Goal: Task Accomplishment & Management: Manage account settings

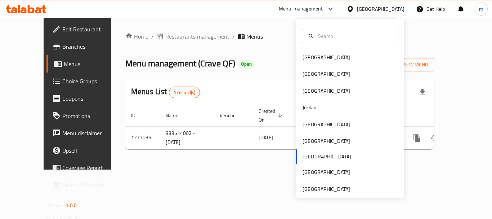
click at [317, 195] on div "Bahrain Egypt Iraq Jordan Kuwait Oman Qatar Saudi Arabia United Arab Emirates" at bounding box center [350, 108] width 108 height 179
click at [317, 188] on div "[GEOGRAPHIC_DATA]" at bounding box center [327, 189] width 48 height 8
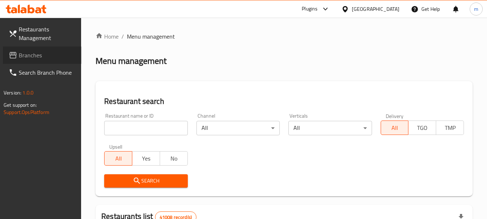
click at [46, 56] on span "Branches" at bounding box center [47, 55] width 57 height 9
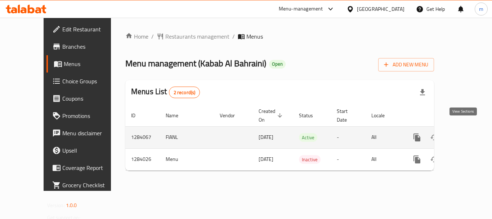
click at [466, 133] on icon "enhanced table" at bounding box center [469, 137] width 9 height 9
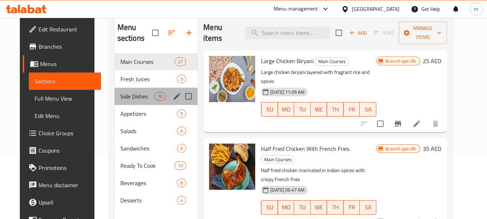
click at [122, 100] on div "Side Dishes 10" at bounding box center [156, 96] width 83 height 17
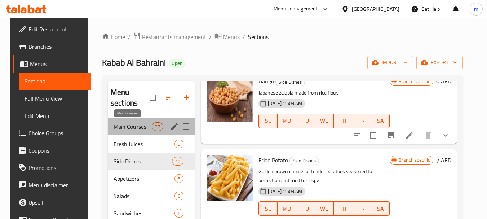
click at [132, 129] on span "Main Courses" at bounding box center [132, 126] width 38 height 9
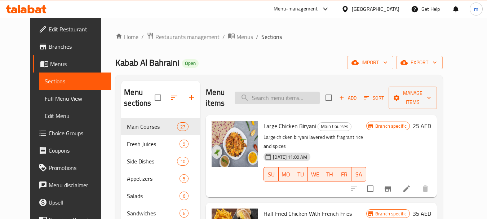
click at [283, 97] on input "search" at bounding box center [276, 97] width 85 height 13
click at [289, 60] on div "Kabab Al Bahraini Open import export" at bounding box center [278, 62] width 327 height 13
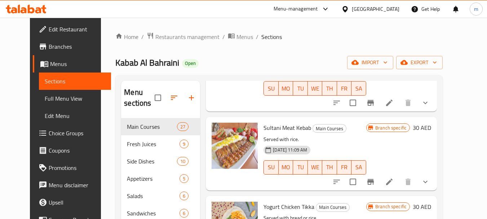
scroll to position [101, 0]
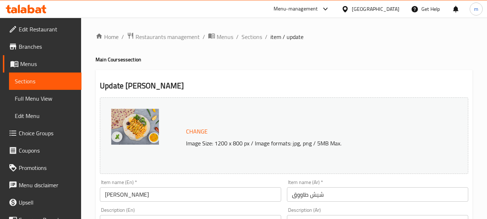
click at [371, 10] on div "[GEOGRAPHIC_DATA]" at bounding box center [376, 9] width 48 height 8
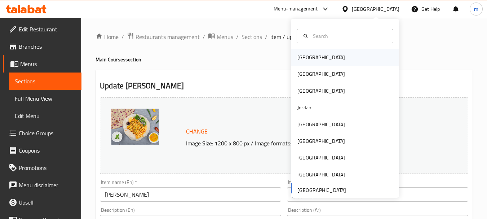
click at [302, 56] on div "Bahrain" at bounding box center [321, 57] width 48 height 8
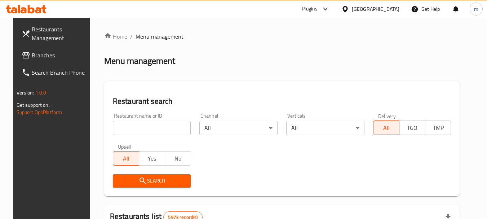
click at [42, 54] on span "Branches" at bounding box center [60, 55] width 57 height 9
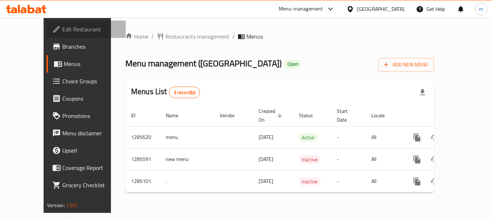
click at [62, 31] on span "Edit Restaurant" at bounding box center [91, 29] width 58 height 9
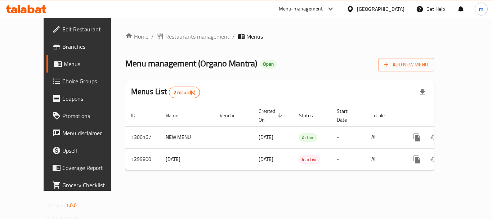
click at [358, 8] on div "[GEOGRAPHIC_DATA]" at bounding box center [381, 9] width 48 height 8
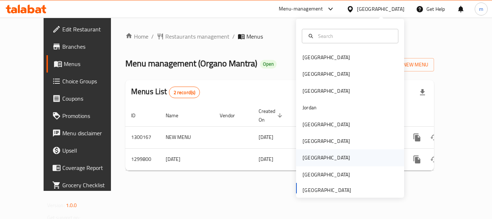
click at [309, 158] on div "[GEOGRAPHIC_DATA]" at bounding box center [327, 157] width 48 height 8
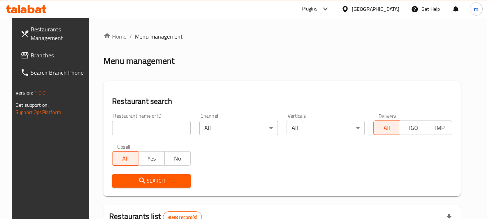
click at [31, 57] on span "Branches" at bounding box center [59, 55] width 57 height 9
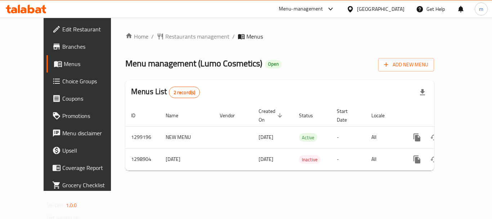
click at [399, 10] on div "Qatar" at bounding box center [381, 9] width 48 height 8
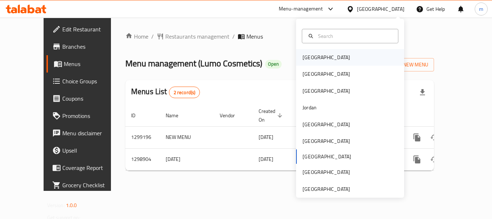
click at [344, 62] on div "[GEOGRAPHIC_DATA]" at bounding box center [350, 57] width 108 height 17
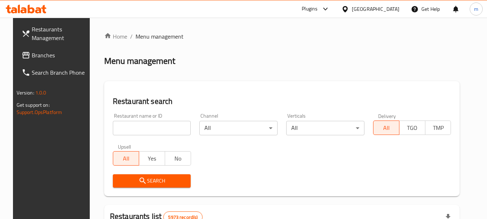
click at [38, 51] on span "Branches" at bounding box center [60, 55] width 57 height 9
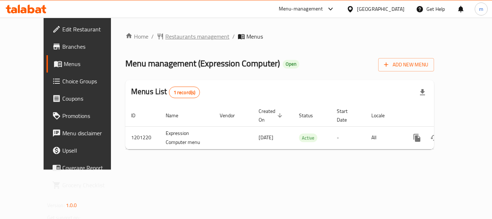
click at [173, 36] on span "Restaurants management" at bounding box center [197, 36] width 64 height 9
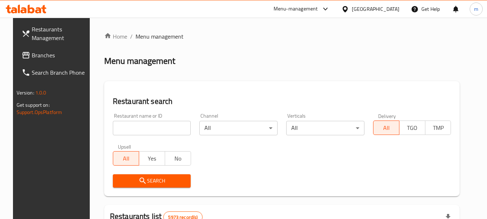
click at [32, 58] on span "Branches" at bounding box center [60, 55] width 57 height 9
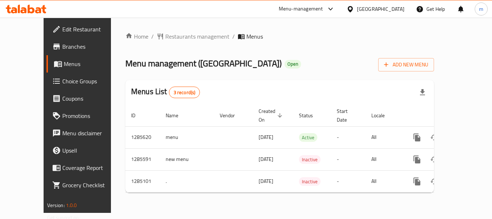
click at [357, 8] on div at bounding box center [352, 9] width 10 height 8
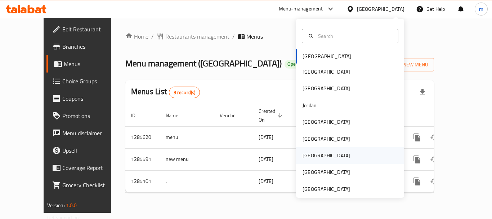
click at [329, 153] on div "[GEOGRAPHIC_DATA]" at bounding box center [350, 155] width 108 height 17
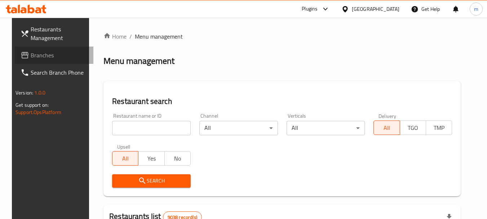
click at [43, 58] on span "Branches" at bounding box center [59, 55] width 57 height 9
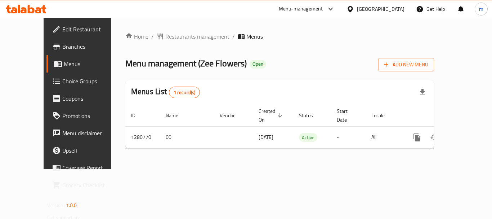
click at [390, 4] on div "[GEOGRAPHIC_DATA]" at bounding box center [376, 8] width 70 height 17
click at [397, 14] on div "[GEOGRAPHIC_DATA]" at bounding box center [376, 8] width 70 height 17
click at [357, 9] on div at bounding box center [352, 9] width 10 height 8
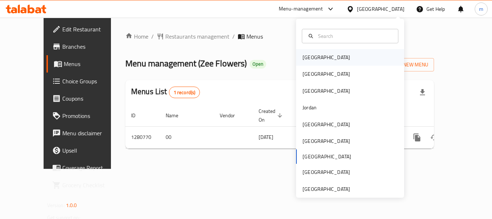
click at [328, 59] on div "[GEOGRAPHIC_DATA]" at bounding box center [350, 57] width 108 height 17
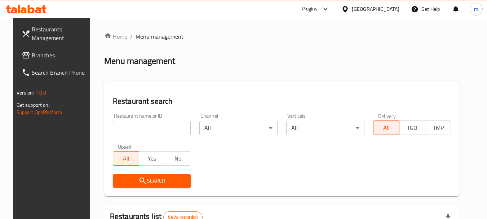
click at [59, 55] on span "Branches" at bounding box center [60, 55] width 57 height 9
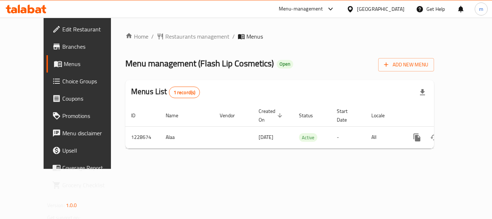
click at [374, 8] on div "[GEOGRAPHIC_DATA]" at bounding box center [376, 8] width 70 height 17
click at [357, 10] on div at bounding box center [352, 9] width 10 height 8
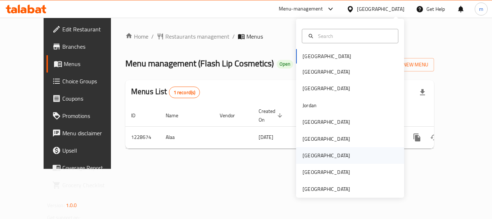
click at [306, 149] on div "[GEOGRAPHIC_DATA]" at bounding box center [326, 155] width 59 height 17
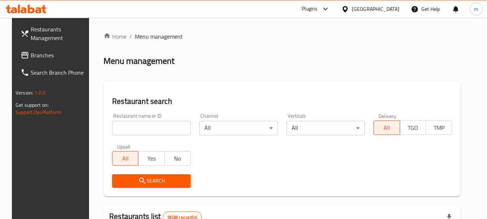
click at [31, 58] on span "Branches" at bounding box center [59, 55] width 57 height 9
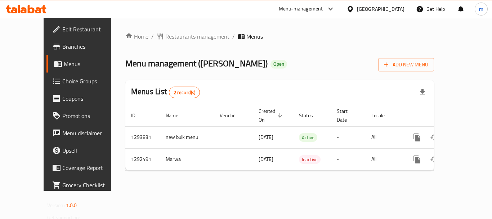
click at [381, 10] on div "[GEOGRAPHIC_DATA]" at bounding box center [376, 8] width 70 height 17
click at [399, 9] on div "[GEOGRAPHIC_DATA]" at bounding box center [381, 9] width 48 height 8
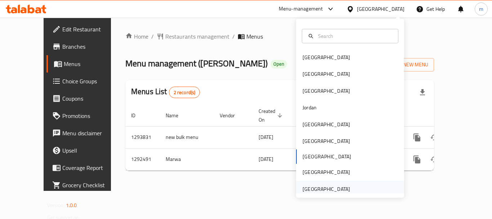
click at [331, 187] on div "[GEOGRAPHIC_DATA]" at bounding box center [327, 189] width 48 height 8
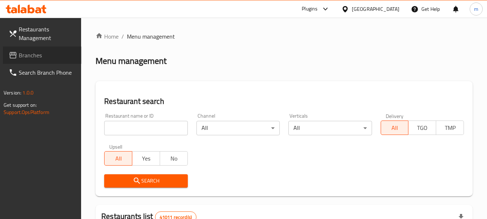
click at [11, 52] on icon at bounding box center [13, 55] width 9 height 9
